Goal: Task Accomplishment & Management: Manage account settings

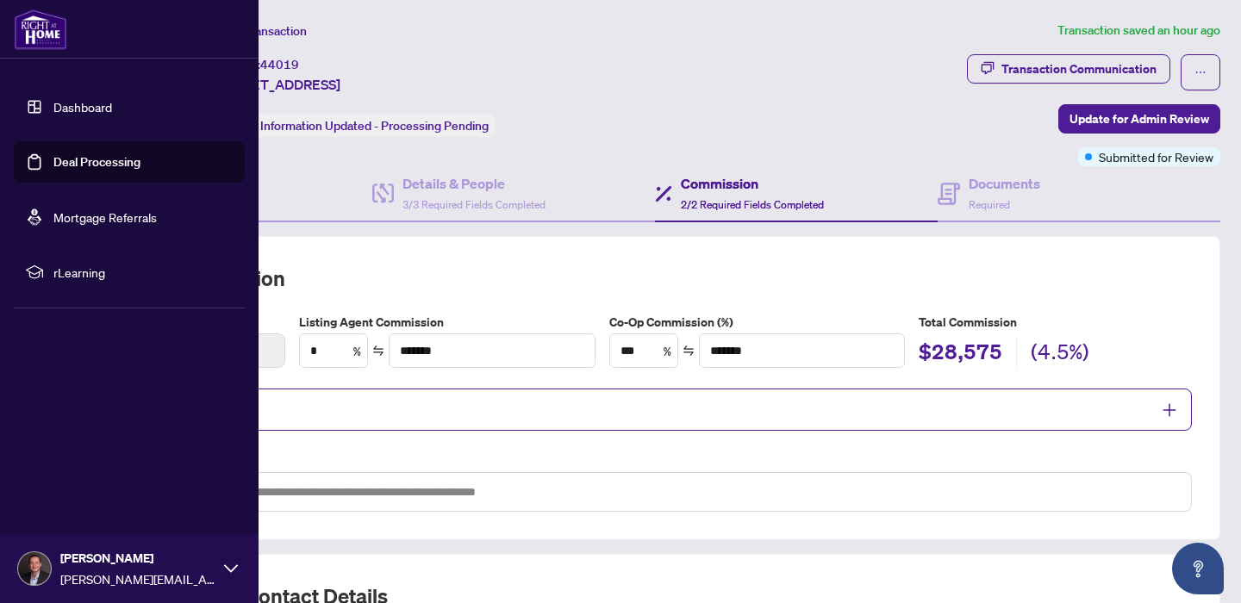
click at [53, 115] on link "Dashboard" at bounding box center [82, 107] width 59 height 16
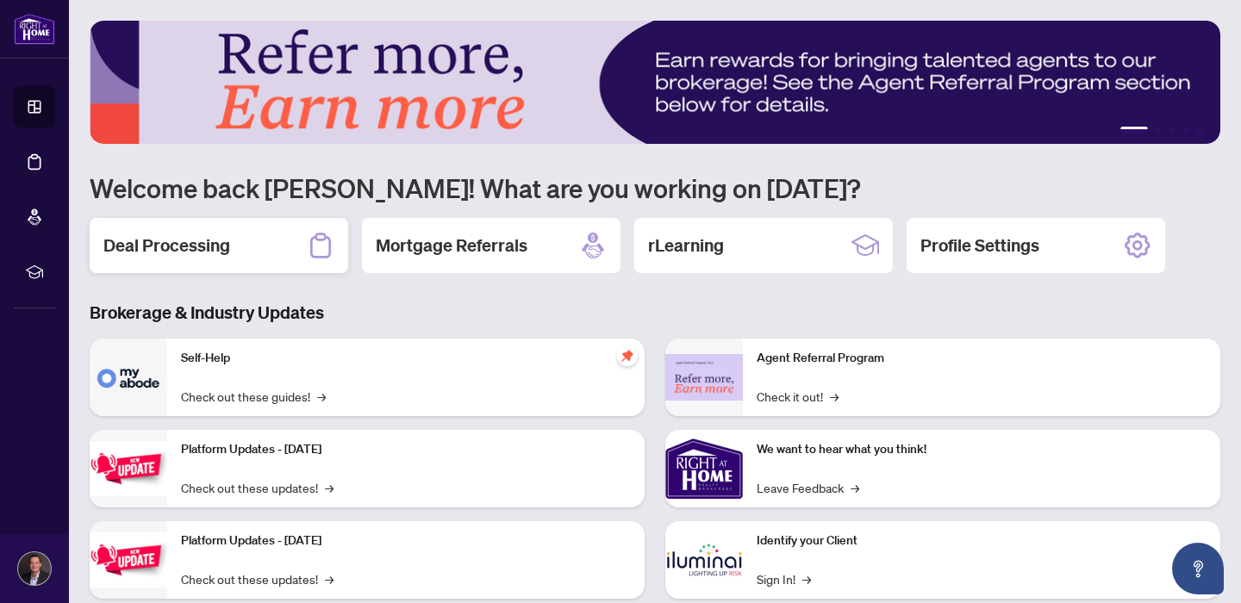
click at [223, 263] on div "Deal Processing" at bounding box center [219, 245] width 259 height 55
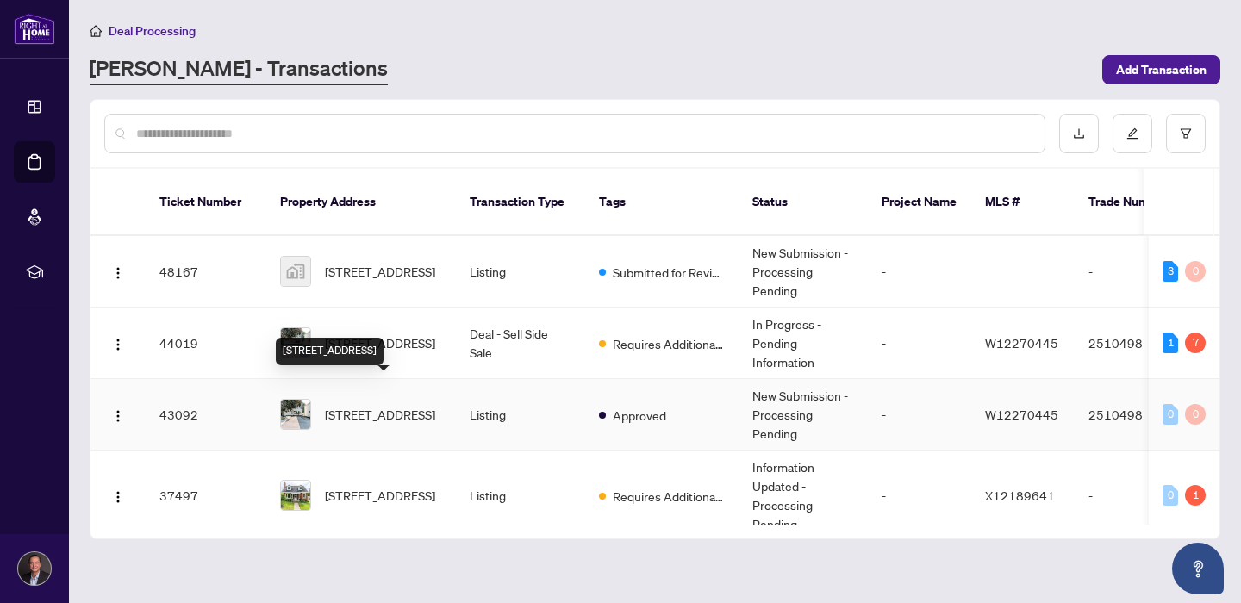
click at [379, 405] on span "[STREET_ADDRESS]" at bounding box center [380, 414] width 110 height 19
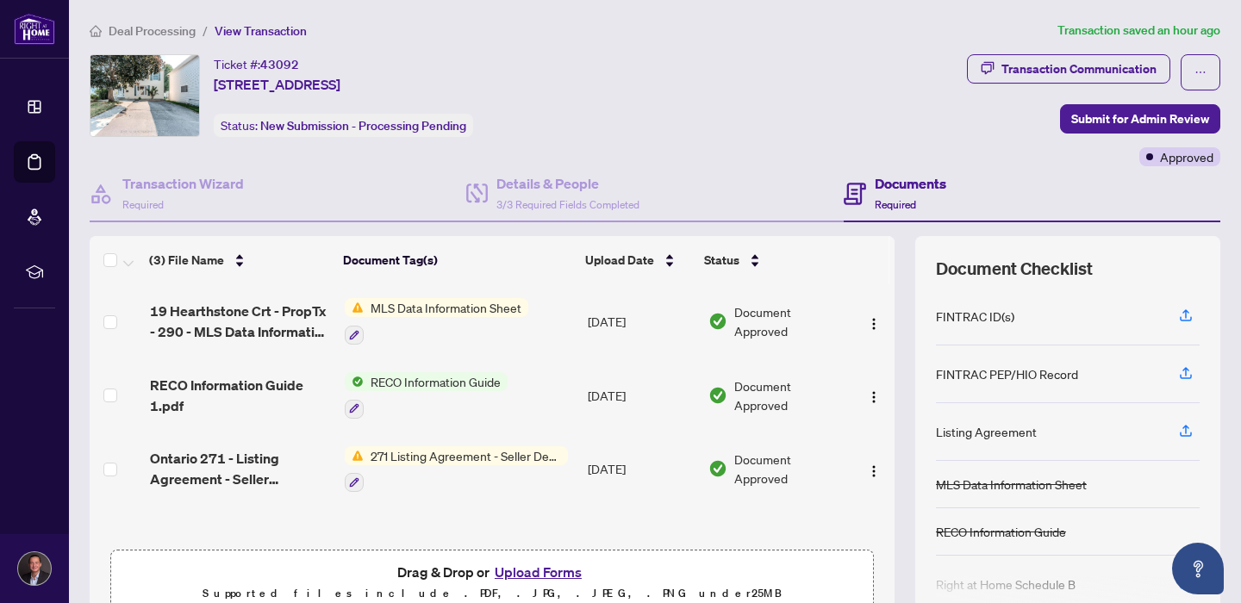
click at [277, 307] on span "19 Hearthstone Crt - PropTx - 290 - MLS Data Information Form - Freehold - Sale…" at bounding box center [240, 321] width 181 height 41
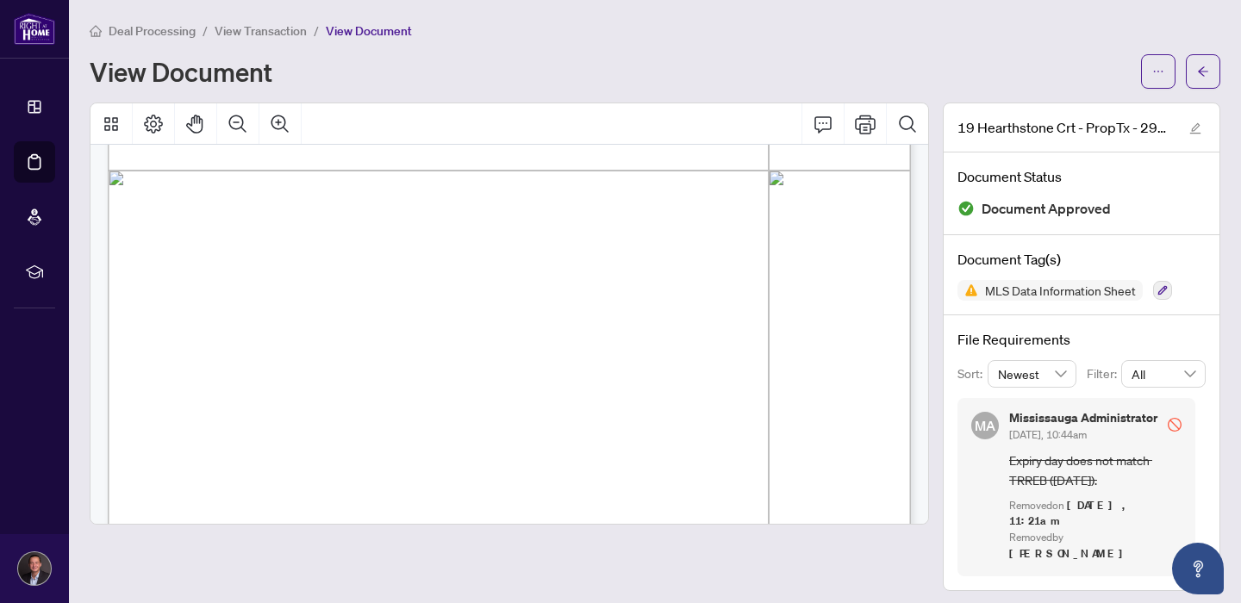
scroll to position [661, 0]
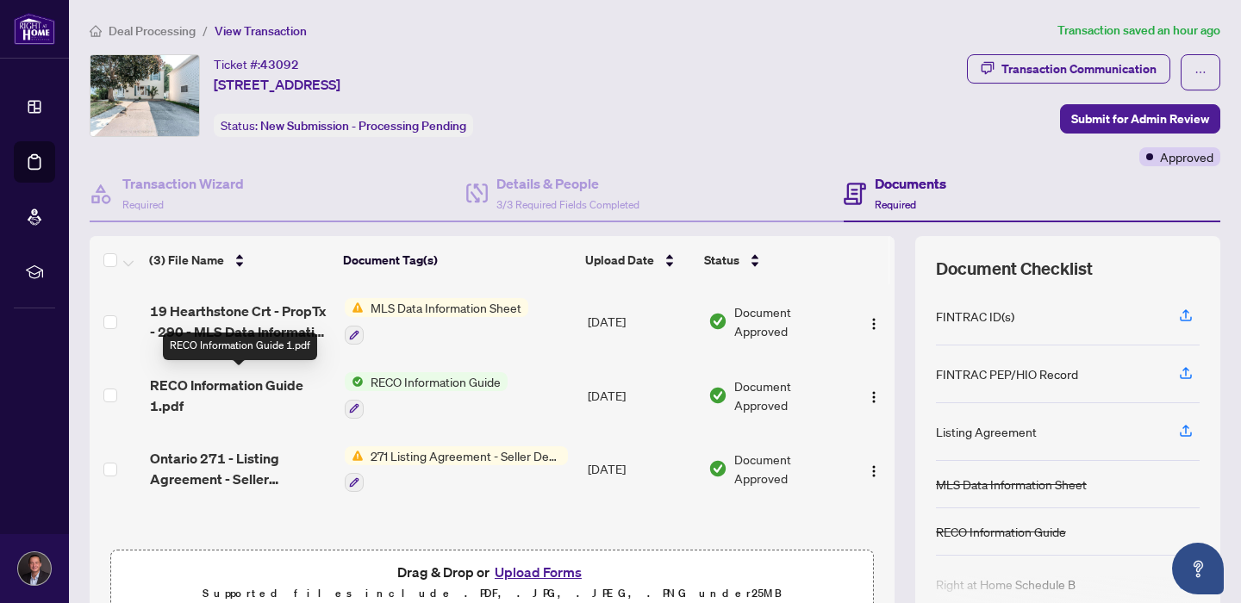
scroll to position [1, 0]
click at [243, 456] on span "Ontario 271 - Listing Agreement - Seller Designated Representation Agreement - …" at bounding box center [240, 467] width 181 height 41
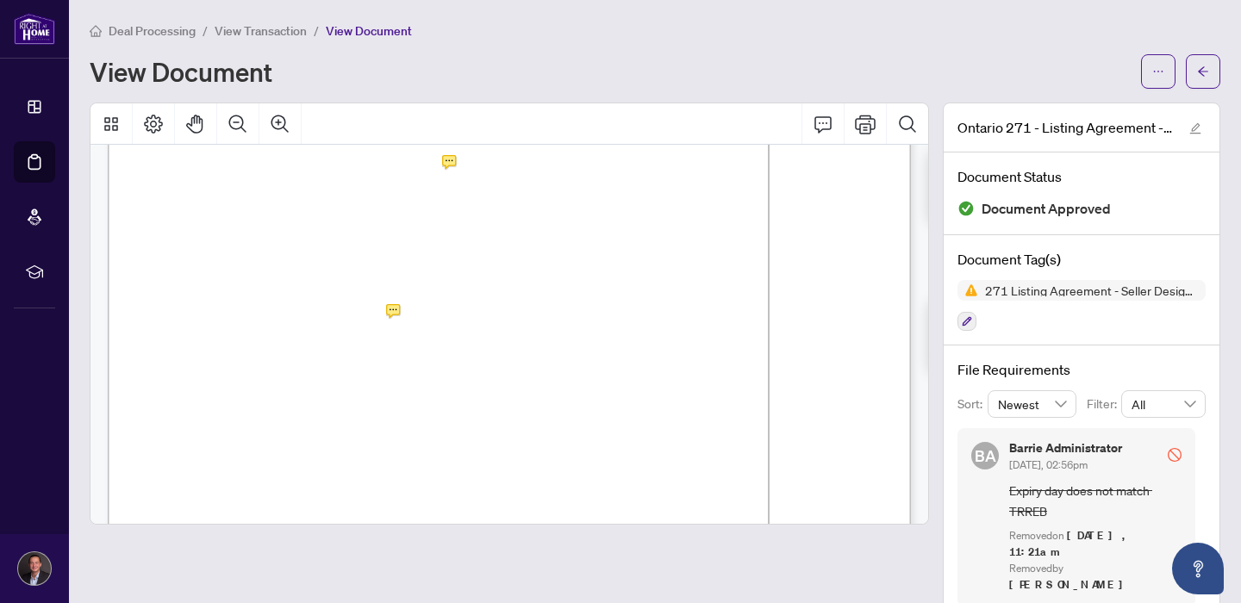
click at [1171, 448] on icon "stop" at bounding box center [1175, 455] width 14 height 14
click at [277, 34] on span "View Transaction" at bounding box center [261, 31] width 92 height 16
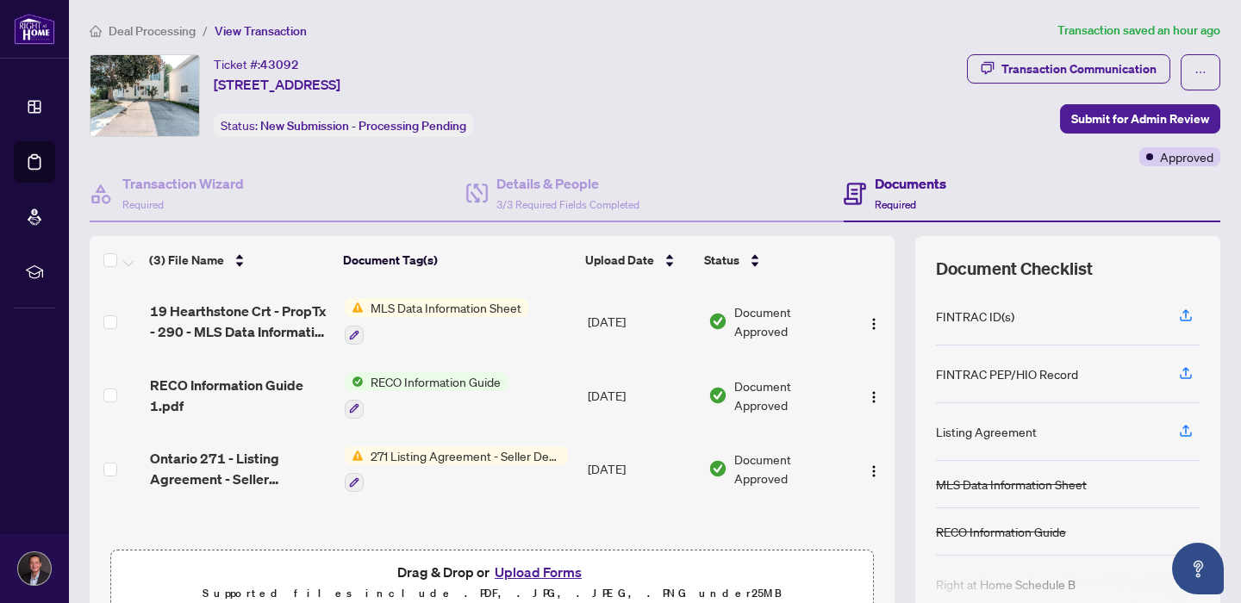
scroll to position [1, 0]
click at [986, 67] on icon "button" at bounding box center [988, 68] width 14 height 14
type textarea "**********"
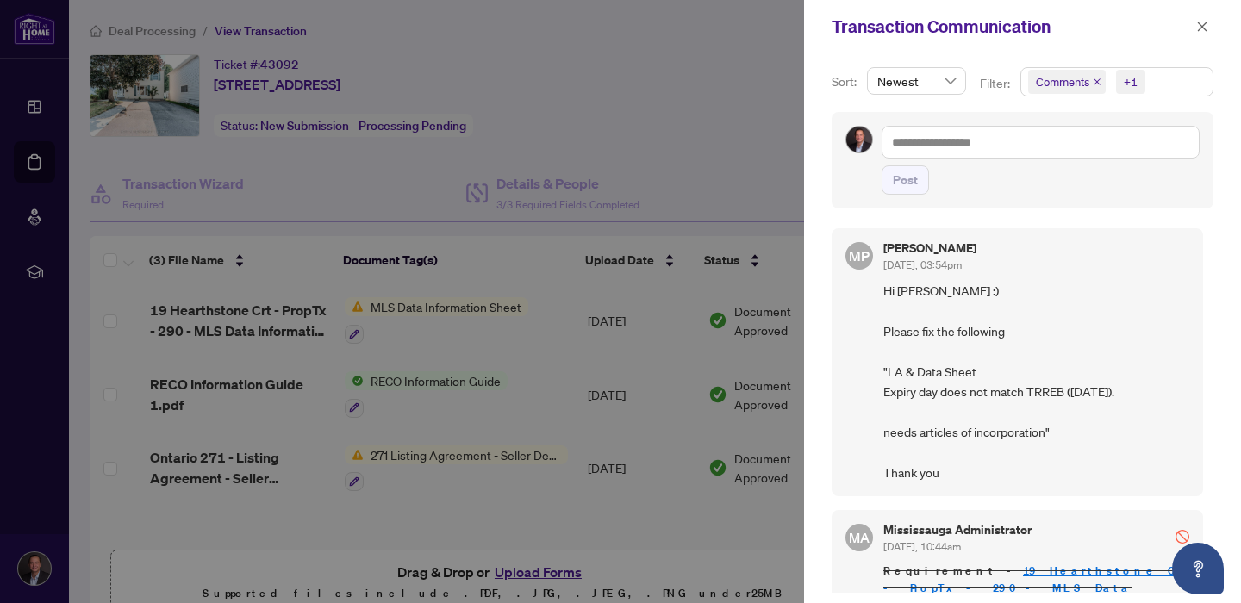
scroll to position [0, 0]
click at [746, 187] on div at bounding box center [620, 301] width 1241 height 603
click at [267, 212] on div at bounding box center [620, 301] width 1241 height 603
click at [1205, 28] on icon "close" at bounding box center [1202, 27] width 12 height 12
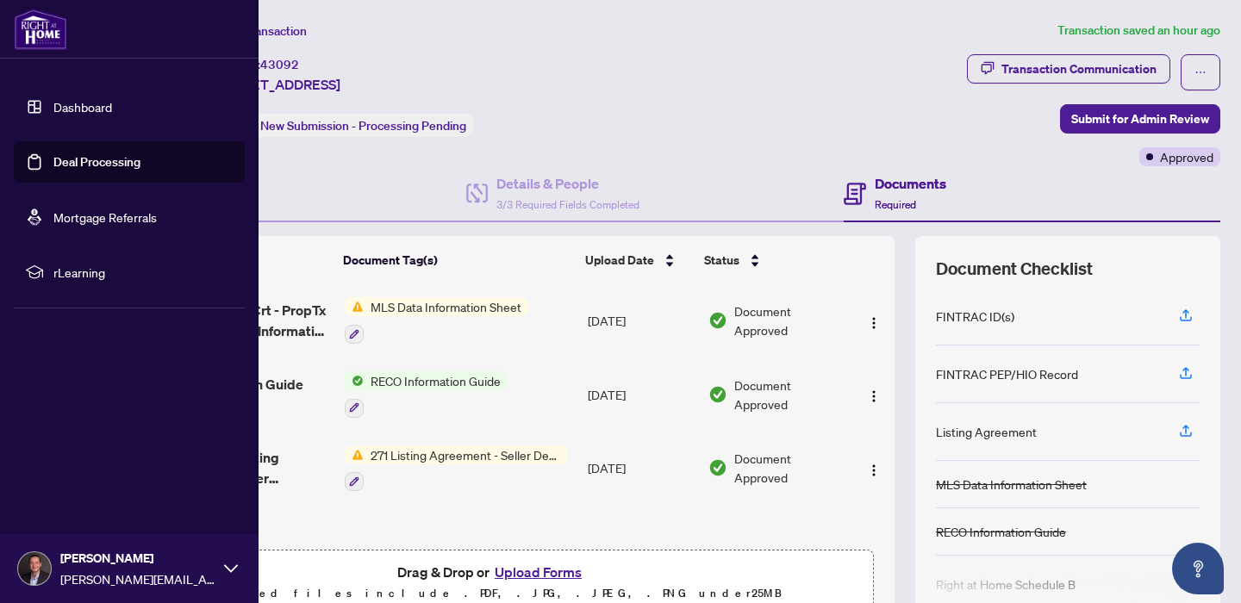
click at [112, 105] on link "Dashboard" at bounding box center [82, 107] width 59 height 16
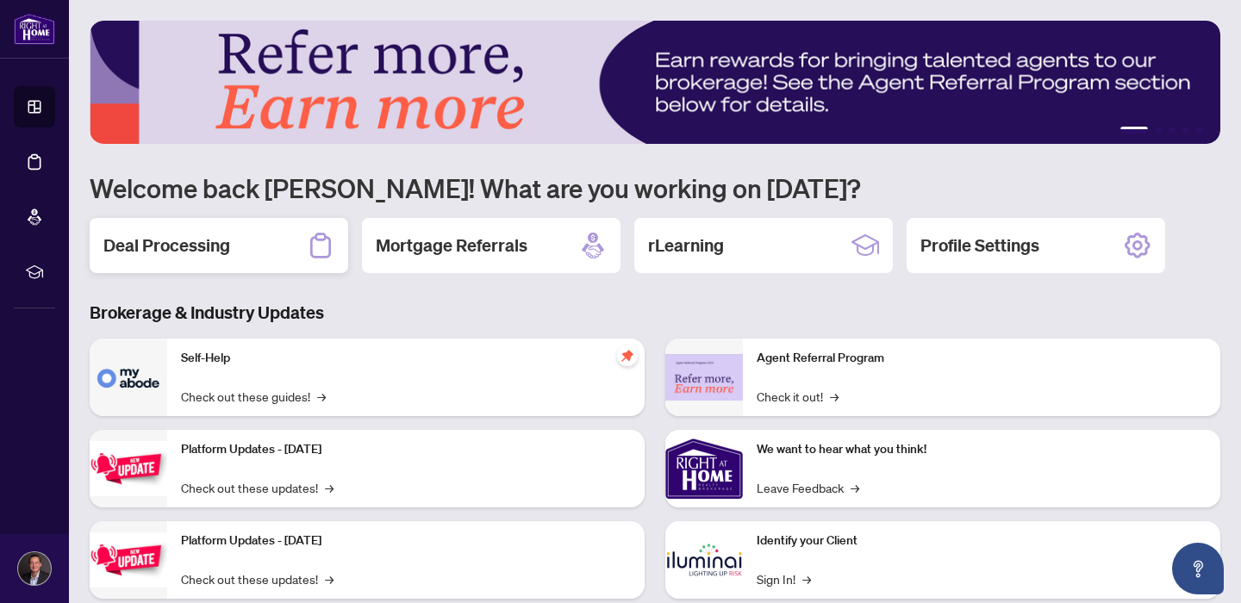
click at [214, 234] on h2 "Deal Processing" at bounding box center [166, 246] width 127 height 24
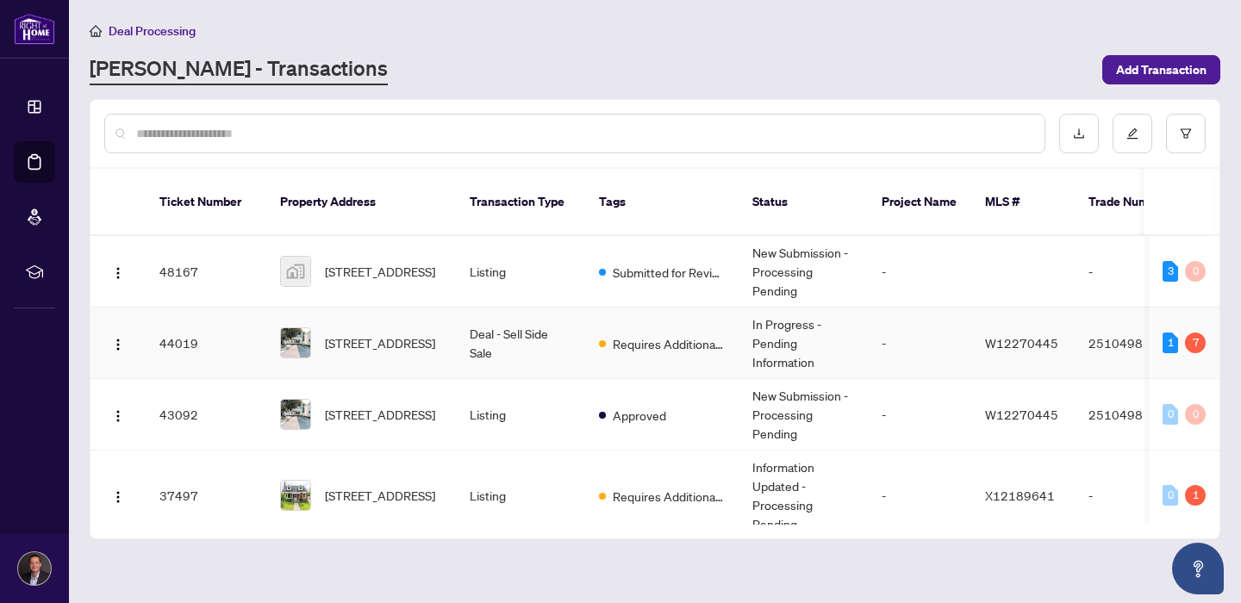
click at [445, 308] on td "[STREET_ADDRESS]" at bounding box center [361, 344] width 190 height 72
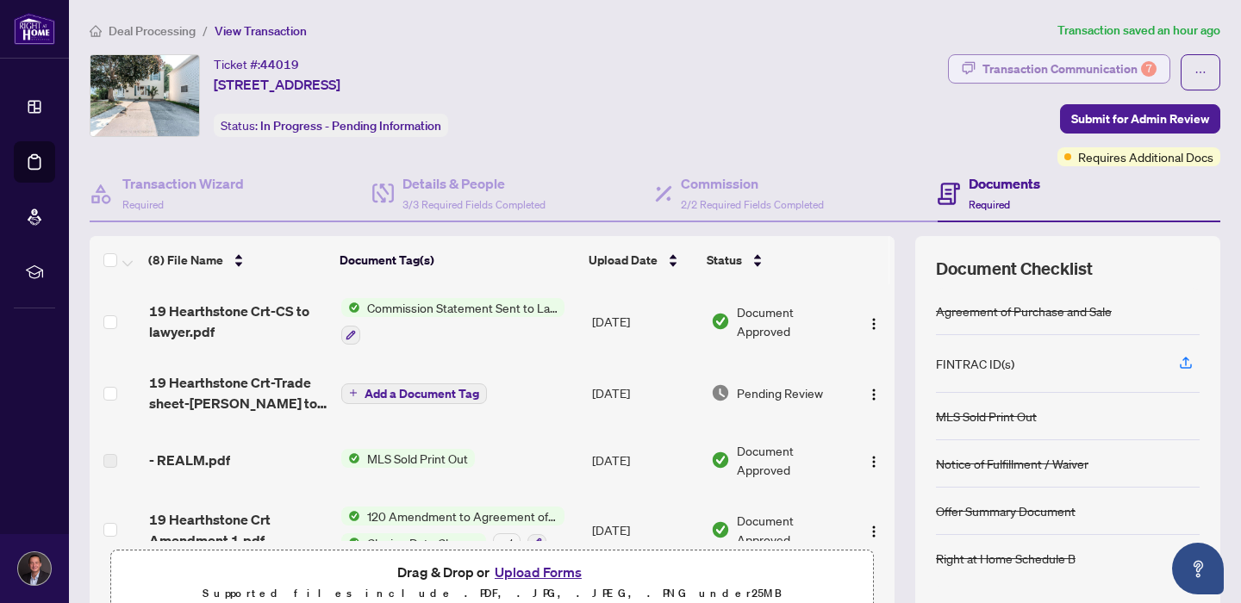
click at [1093, 62] on div "Transaction Communication 7" at bounding box center [1070, 69] width 174 height 28
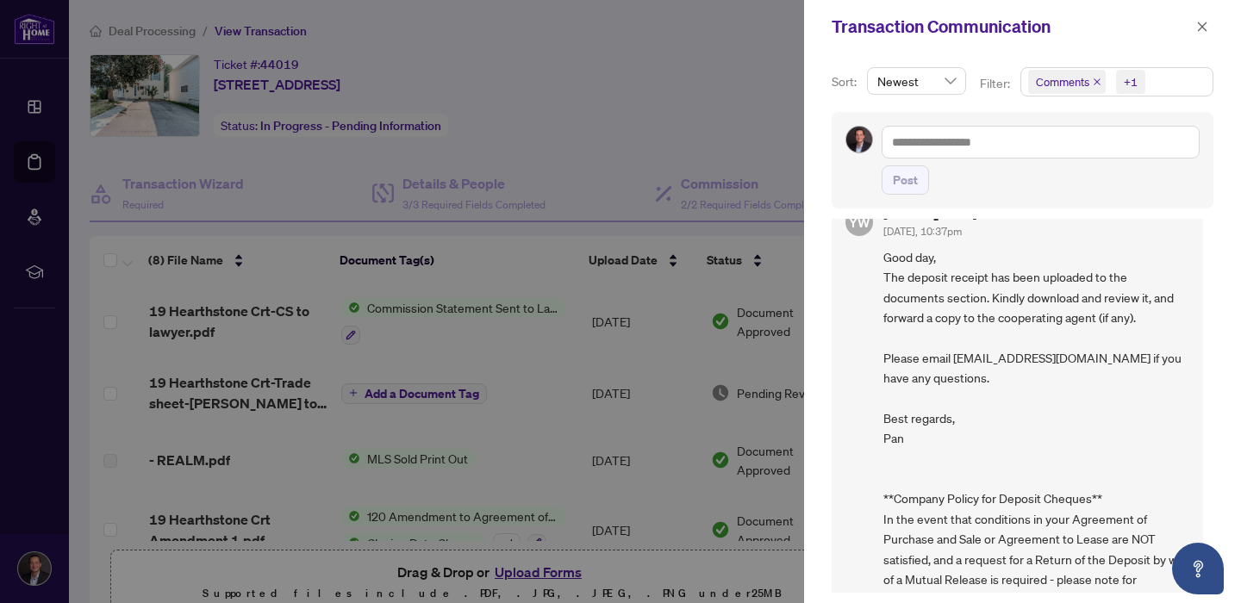
scroll to position [1528, 0]
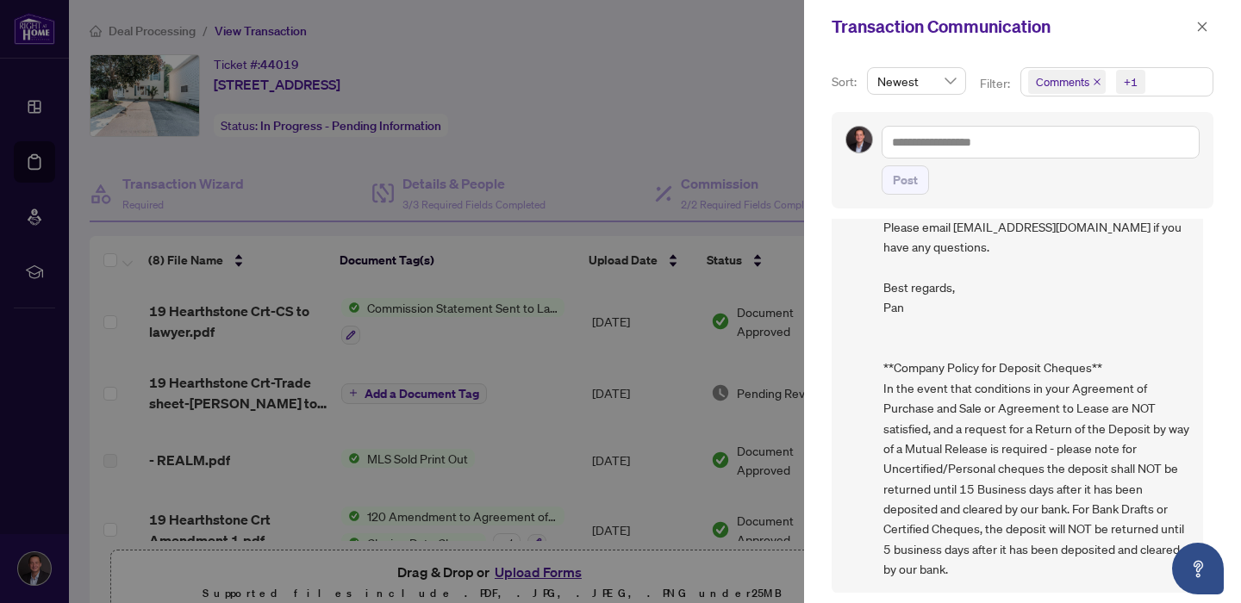
click at [1215, 12] on div "Transaction Communication" at bounding box center [1022, 26] width 437 height 53
click at [1210, 29] on button "button" at bounding box center [1202, 26] width 22 height 21
